Goal: Task Accomplishment & Management: Manage account settings

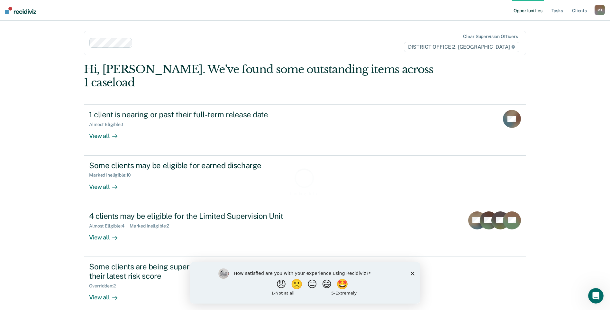
click at [414, 272] on div "How satisfied are you with your experience using Recidiviz? 😠 🙁 😑 😄 🤩 1 - Not a…" at bounding box center [305, 282] width 230 height 42
click at [411, 272] on icon "Close survey" at bounding box center [413, 273] width 4 height 4
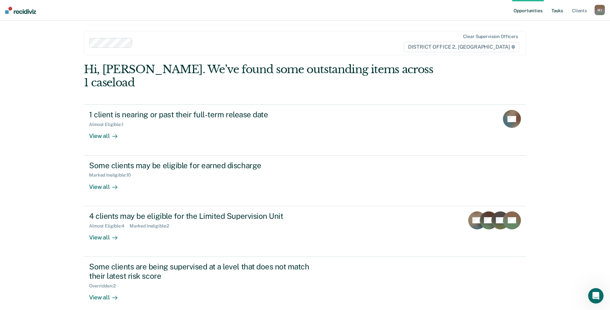
click at [558, 11] on link "Tasks" at bounding box center [558, 10] width 14 height 21
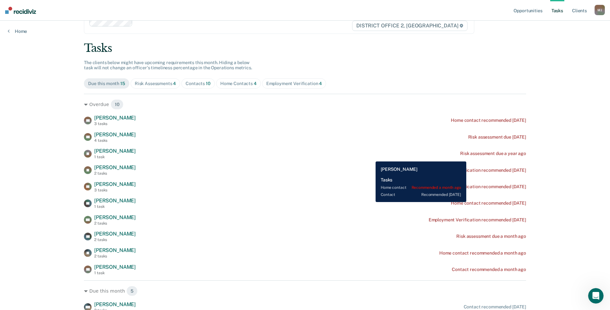
scroll to position [19, 0]
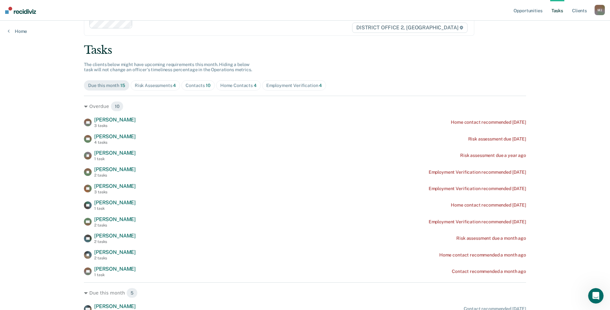
click at [235, 85] on div "Home Contacts 4" at bounding box center [238, 85] width 36 height 5
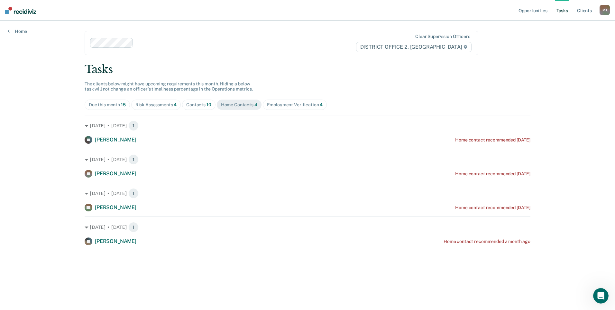
click at [150, 104] on div "Risk Assessments 4" at bounding box center [156, 104] width 42 height 5
click at [105, 104] on div "Due this month 15" at bounding box center [107, 104] width 37 height 5
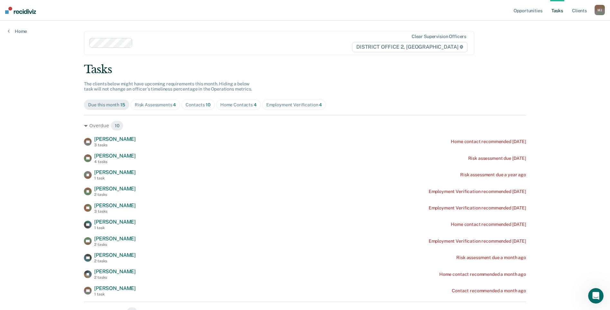
click at [299, 107] on span "Employment Verification 4" at bounding box center [294, 104] width 64 height 10
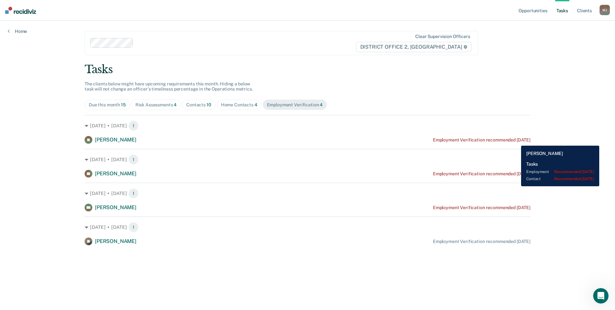
click at [516, 140] on div "Employment Verification recommended [DATE]" at bounding box center [481, 139] width 97 height 5
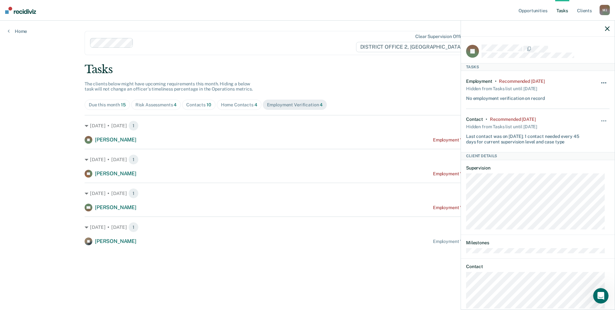
click at [599, 81] on button "button" at bounding box center [604, 86] width 11 height 10
click at [576, 132] on button "90 days" at bounding box center [586, 134] width 46 height 10
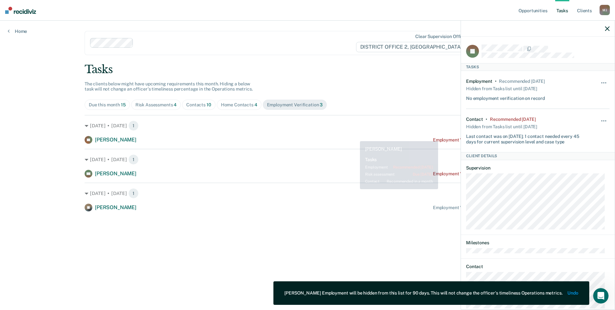
click at [384, 134] on div "[DATE] • [DATE] 1 CT [PERSON_NAME] Employment Verification recommended [DATE]" at bounding box center [308, 129] width 446 height 29
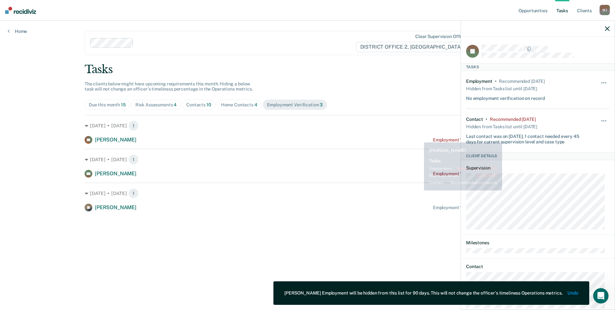
click at [434, 139] on div "Employment Verification recommended [DATE]" at bounding box center [481, 139] width 97 height 5
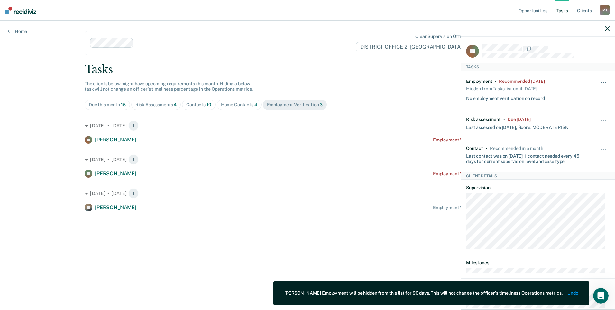
click at [599, 82] on button "button" at bounding box center [604, 86] width 11 height 10
click at [575, 137] on button "90 days" at bounding box center [586, 134] width 46 height 10
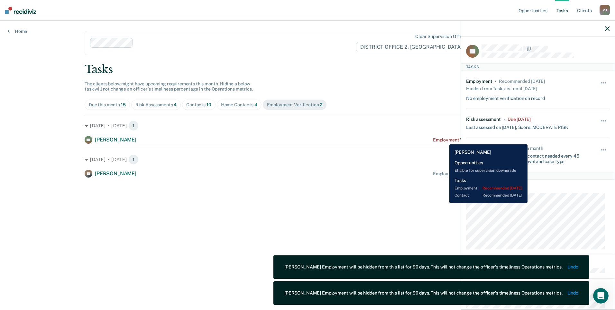
click at [445, 139] on div "Employment Verification recommended [DATE]" at bounding box center [481, 139] width 97 height 5
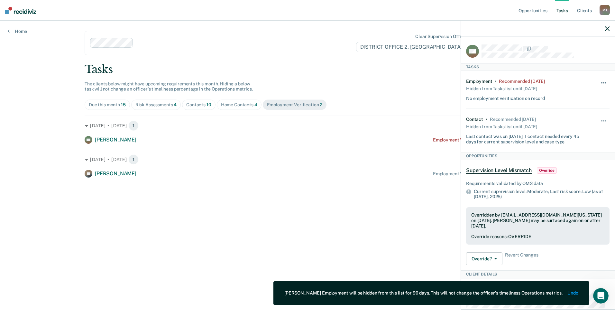
click at [599, 84] on button "button" at bounding box center [604, 86] width 11 height 10
click at [582, 135] on button "90 days" at bounding box center [586, 134] width 46 height 10
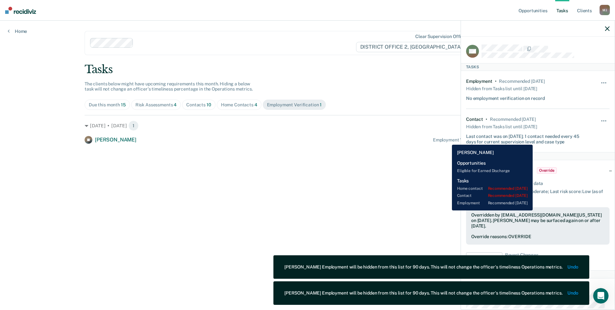
click at [447, 140] on div "Employment Verification recommended [DATE]" at bounding box center [481, 139] width 97 height 5
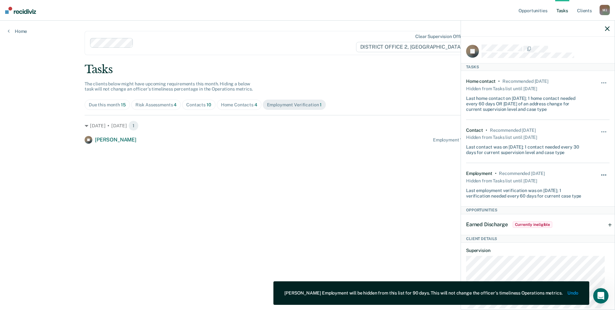
click at [599, 174] on button "button" at bounding box center [604, 178] width 11 height 10
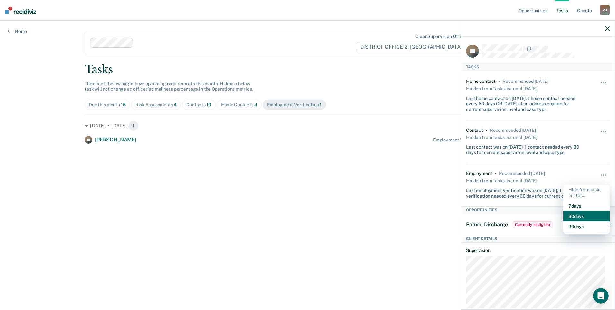
click at [570, 214] on button "30 days" at bounding box center [586, 216] width 46 height 10
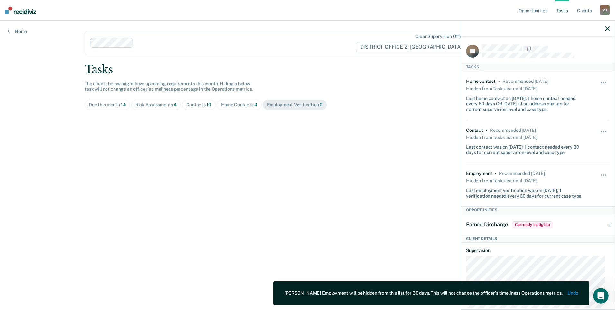
click at [424, 109] on div "Due this month 14 Risk Assessments 4 Contacts 10 Home Contacts 4 Employment Ver…" at bounding box center [308, 104] width 446 height 10
click at [608, 29] on icon "button" at bounding box center [607, 28] width 5 height 5
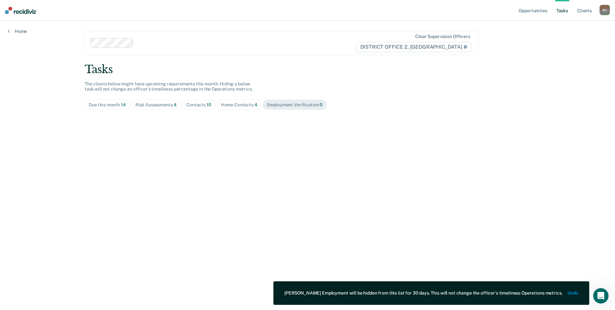
click at [110, 103] on div "Due this month 14" at bounding box center [107, 104] width 37 height 5
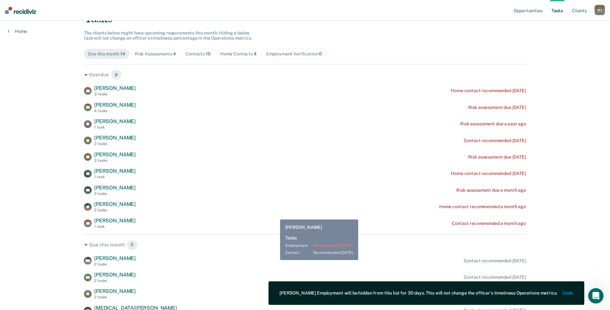
scroll to position [32, 0]
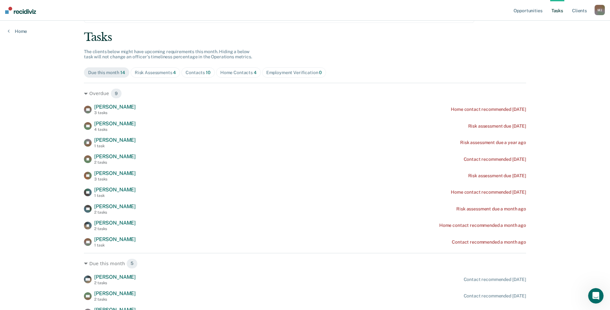
click at [187, 70] on div "Contacts 10" at bounding box center [198, 72] width 25 height 5
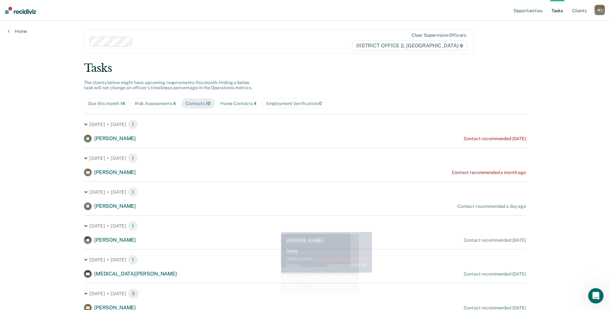
scroll to position [0, 0]
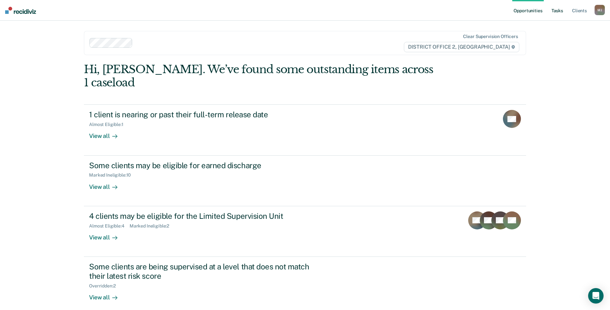
click at [556, 13] on link "Tasks" at bounding box center [558, 10] width 14 height 21
